Goal: Find specific page/section: Find specific page/section

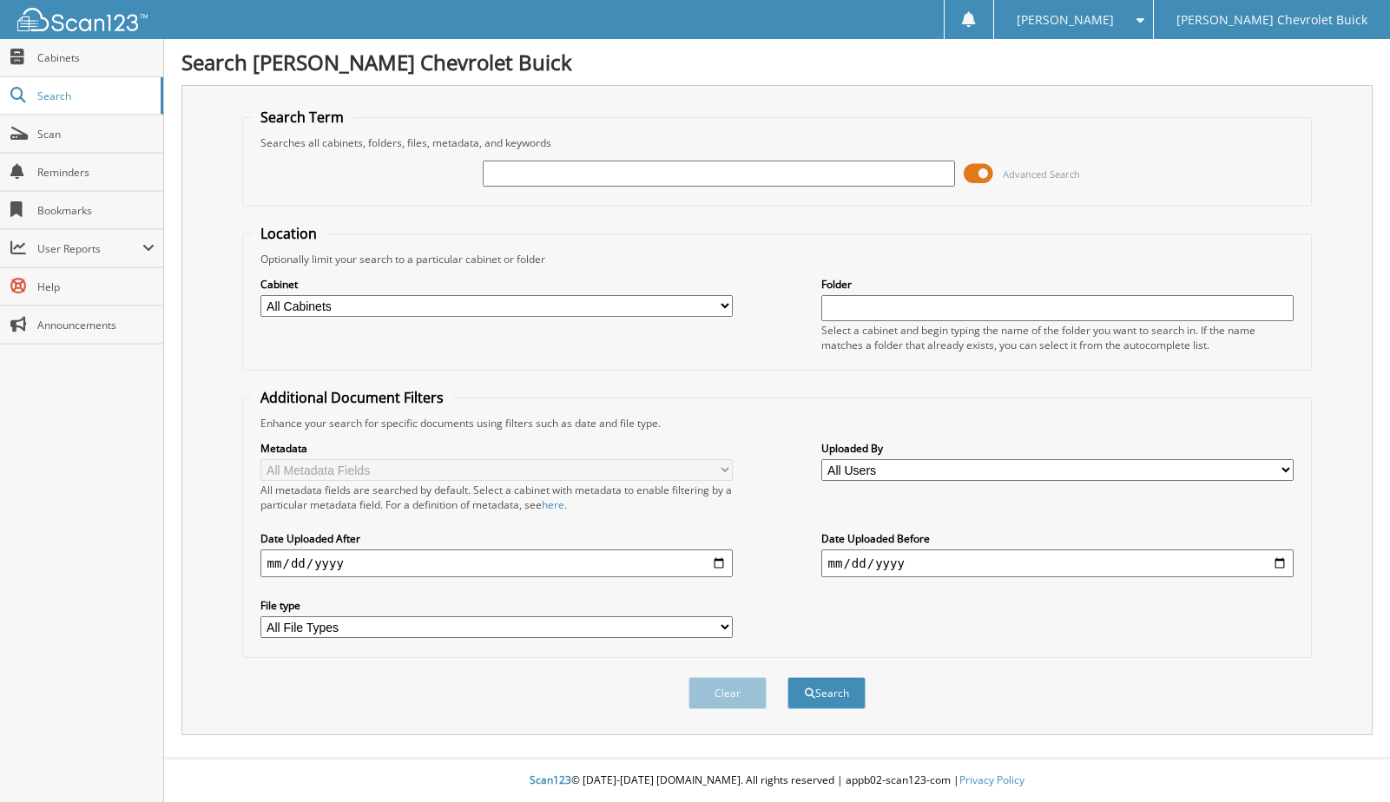
click at [526, 175] on input "text" at bounding box center [719, 174] width 473 height 26
click at [986, 174] on span at bounding box center [979, 174] width 30 height 26
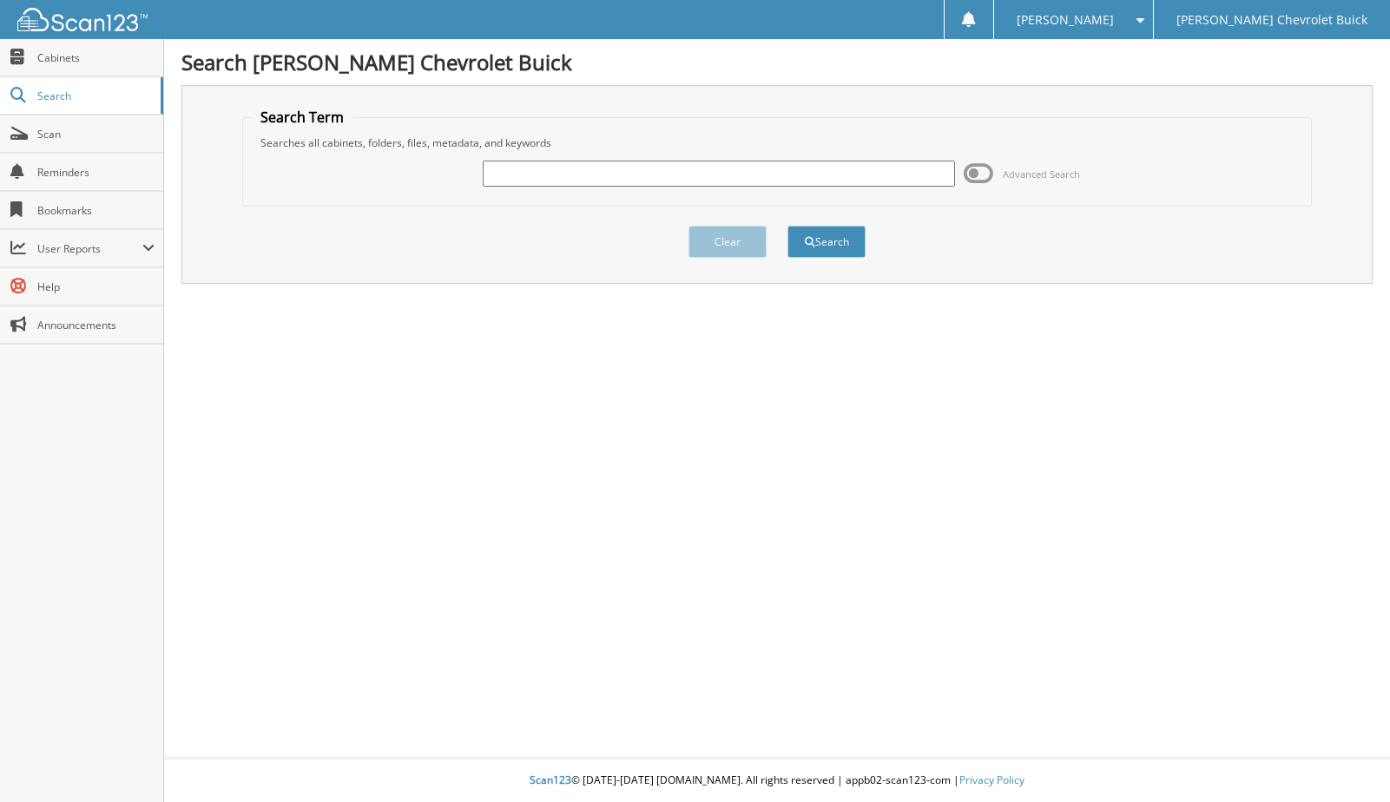
click at [526, 170] on input "text" at bounding box center [719, 174] width 473 height 26
click at [507, 177] on input "text" at bounding box center [719, 174] width 473 height 26
type input "71937"
click at [788, 226] on button "Search" at bounding box center [827, 242] width 78 height 32
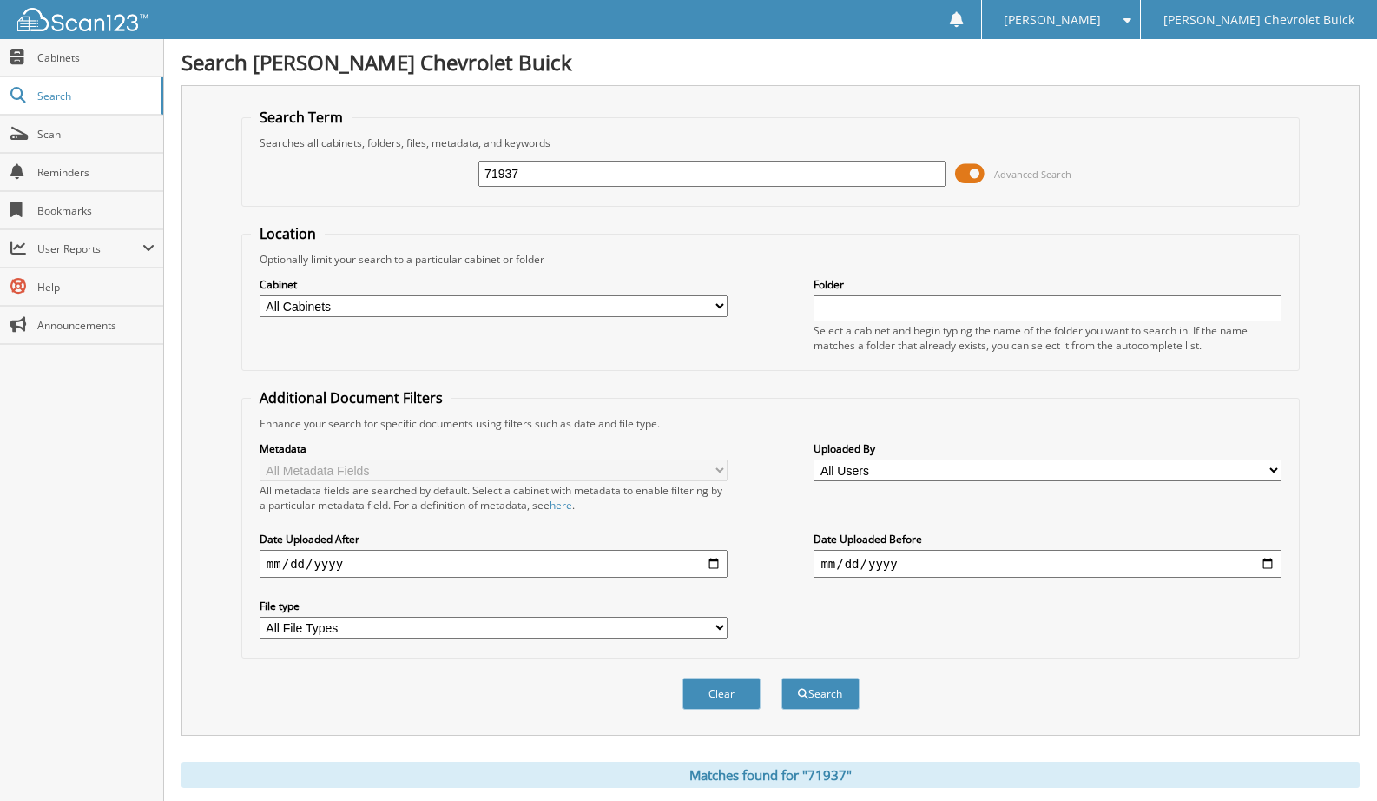
click at [978, 175] on span at bounding box center [970, 174] width 30 height 26
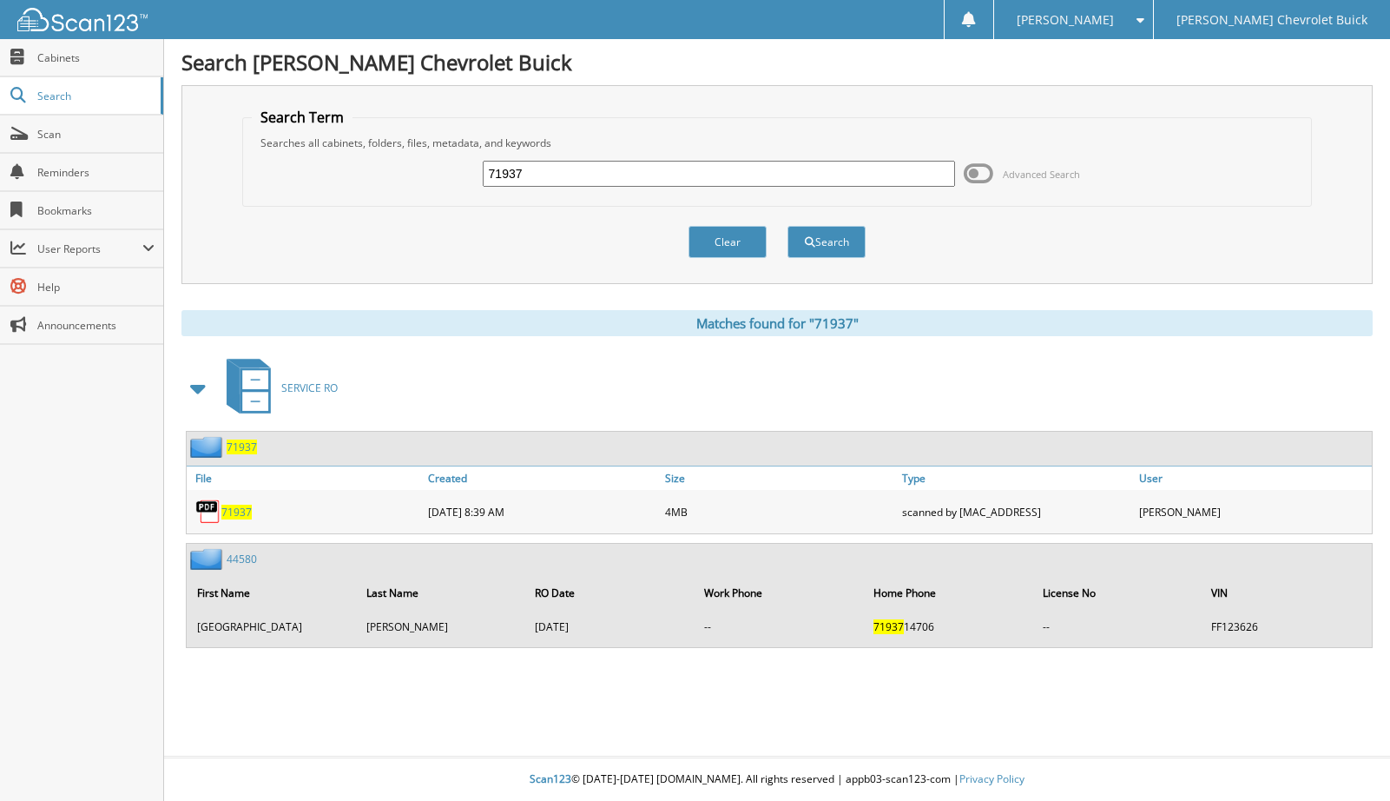
click at [240, 515] on span "71937" at bounding box center [236, 511] width 30 height 15
click at [513, 174] on input "71937" at bounding box center [719, 174] width 473 height 26
type input "72065"
click at [788, 226] on button "Search" at bounding box center [827, 242] width 78 height 32
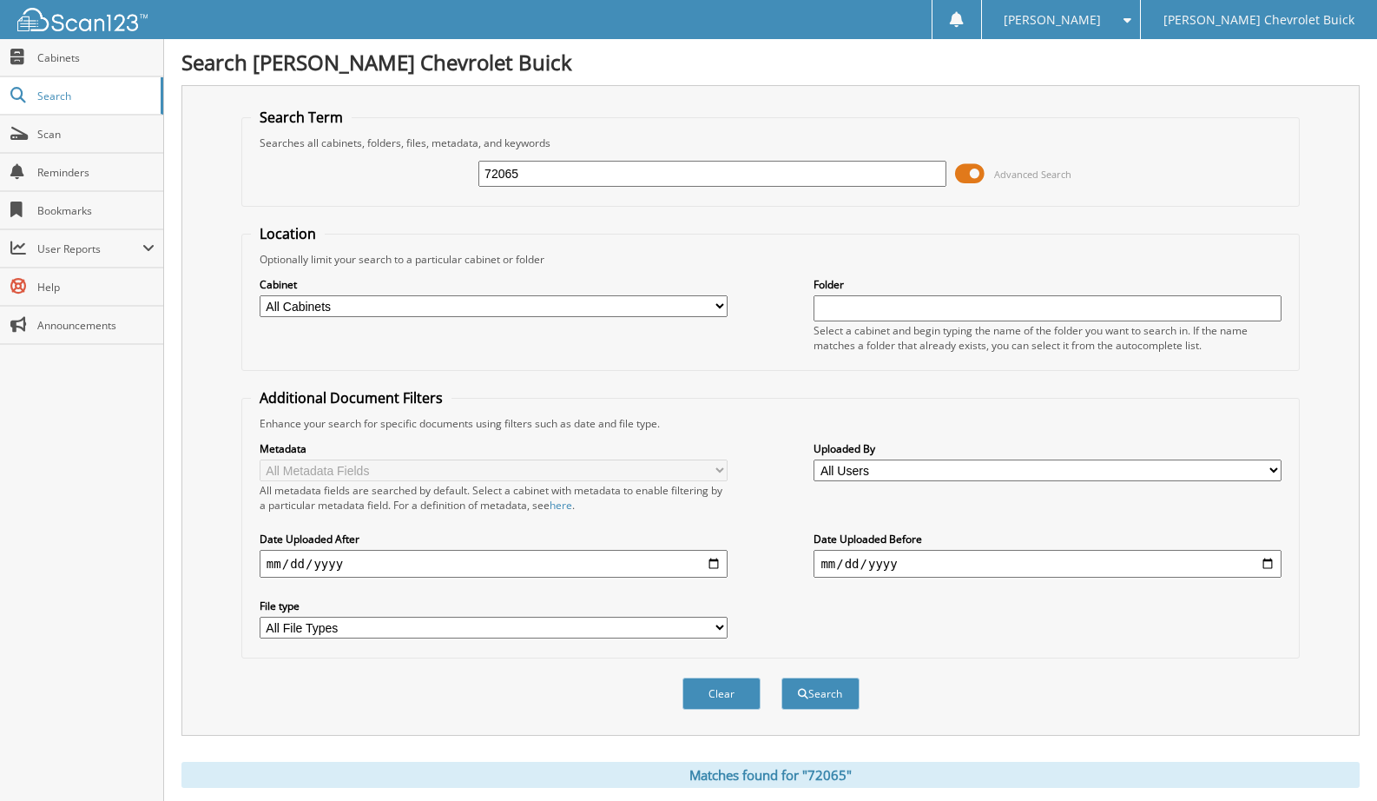
click at [974, 170] on span at bounding box center [970, 174] width 30 height 26
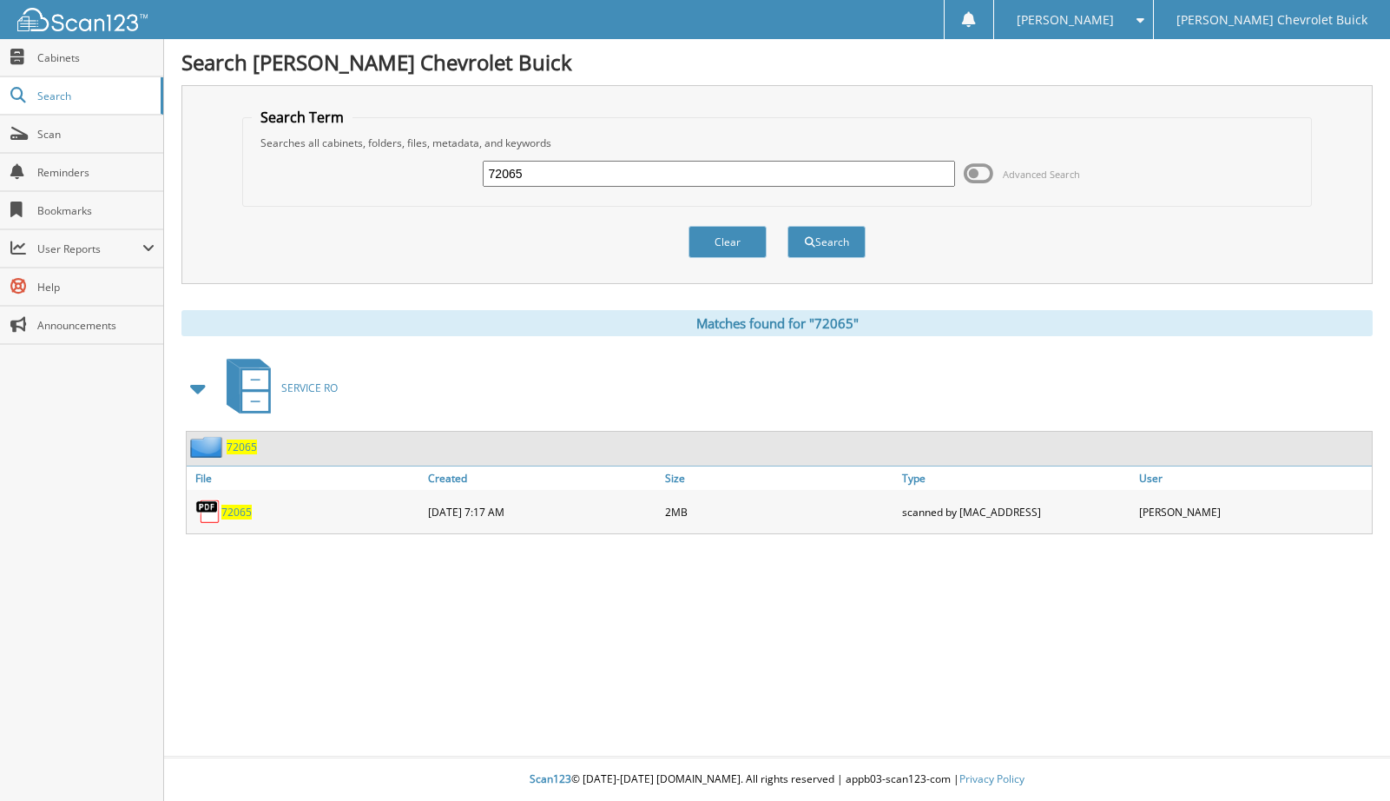
click at [247, 513] on span "72065" at bounding box center [236, 511] width 30 height 15
